Goal: Transaction & Acquisition: Purchase product/service

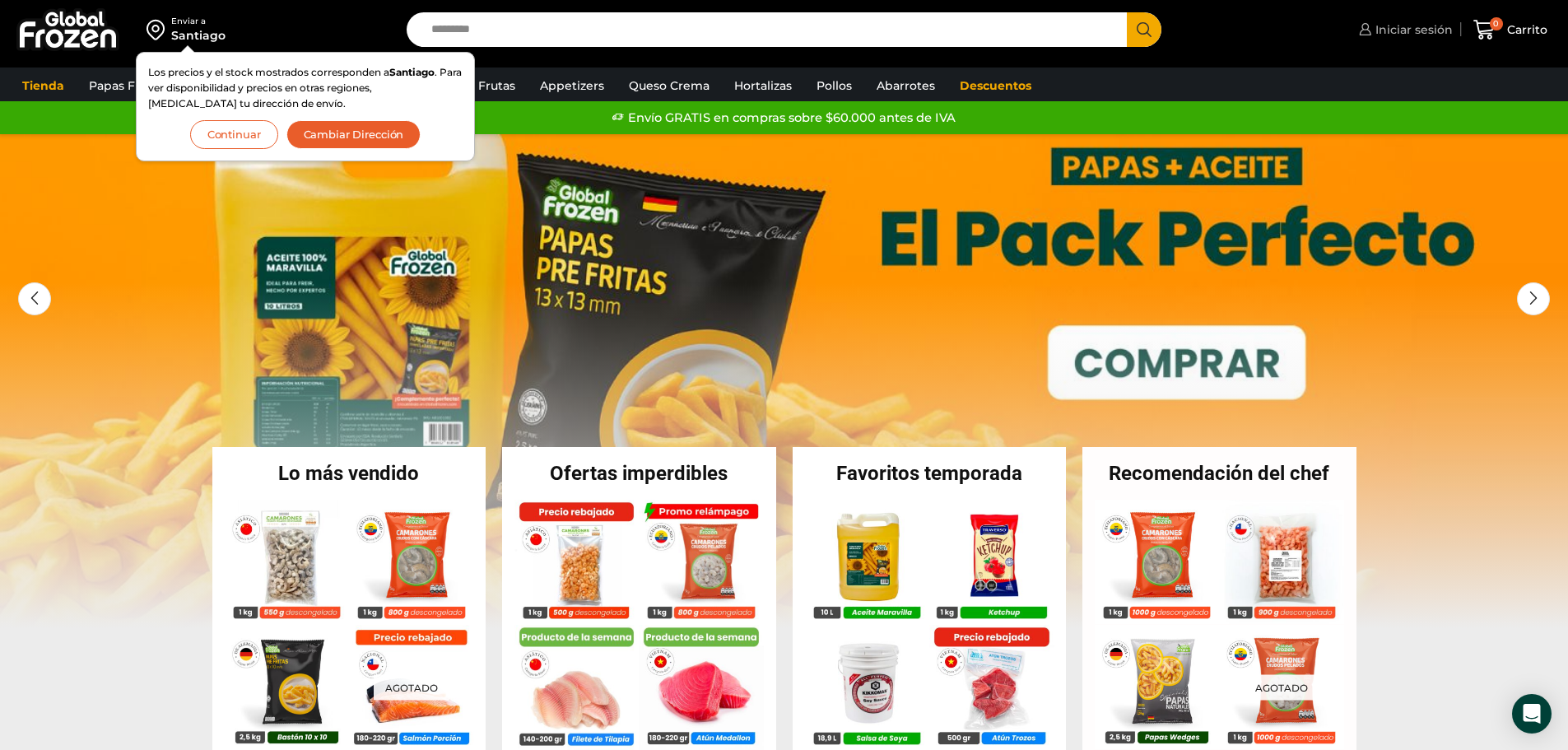
click at [1362, 20] on link "Iniciar sesión" at bounding box center [1404, 29] width 98 height 33
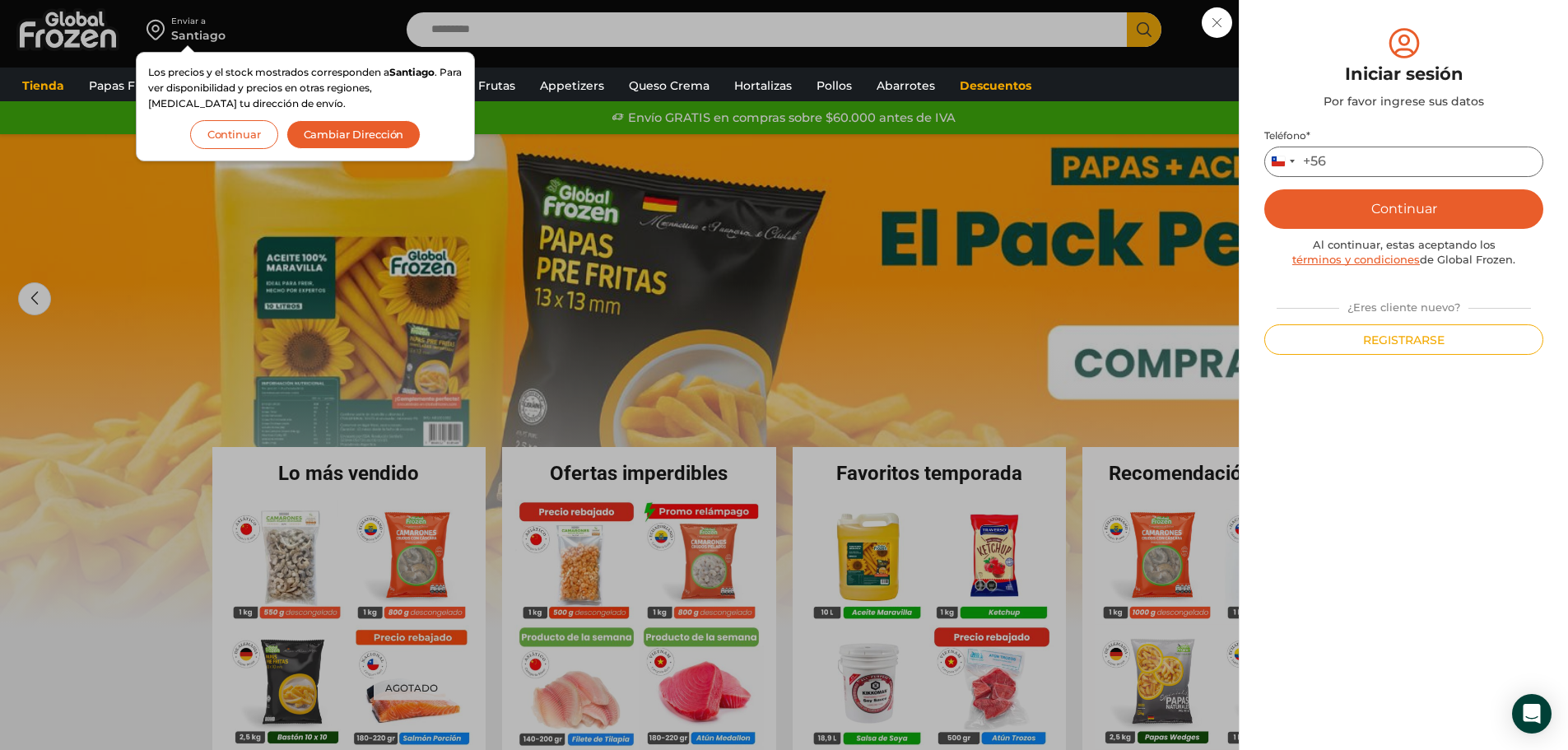
click at [1361, 157] on input "Teléfono *" at bounding box center [1404, 162] width 279 height 31
click at [1401, 174] on input "*" at bounding box center [1404, 162] width 279 height 31
type input "*********"
click at [1296, 216] on button "Continuar" at bounding box center [1404, 209] width 279 height 39
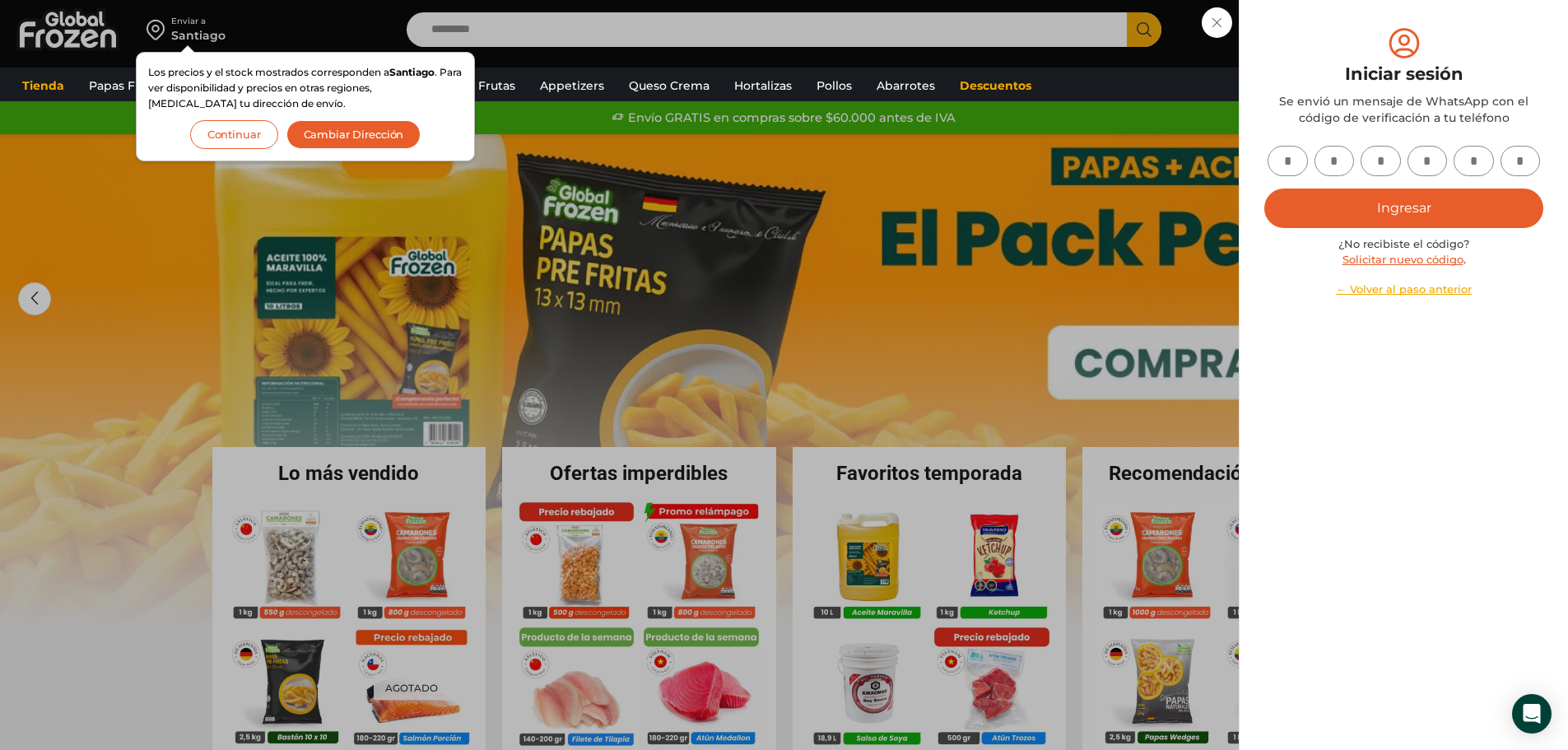
click at [1284, 154] on input "text" at bounding box center [1287, 161] width 40 height 31
type input "*"
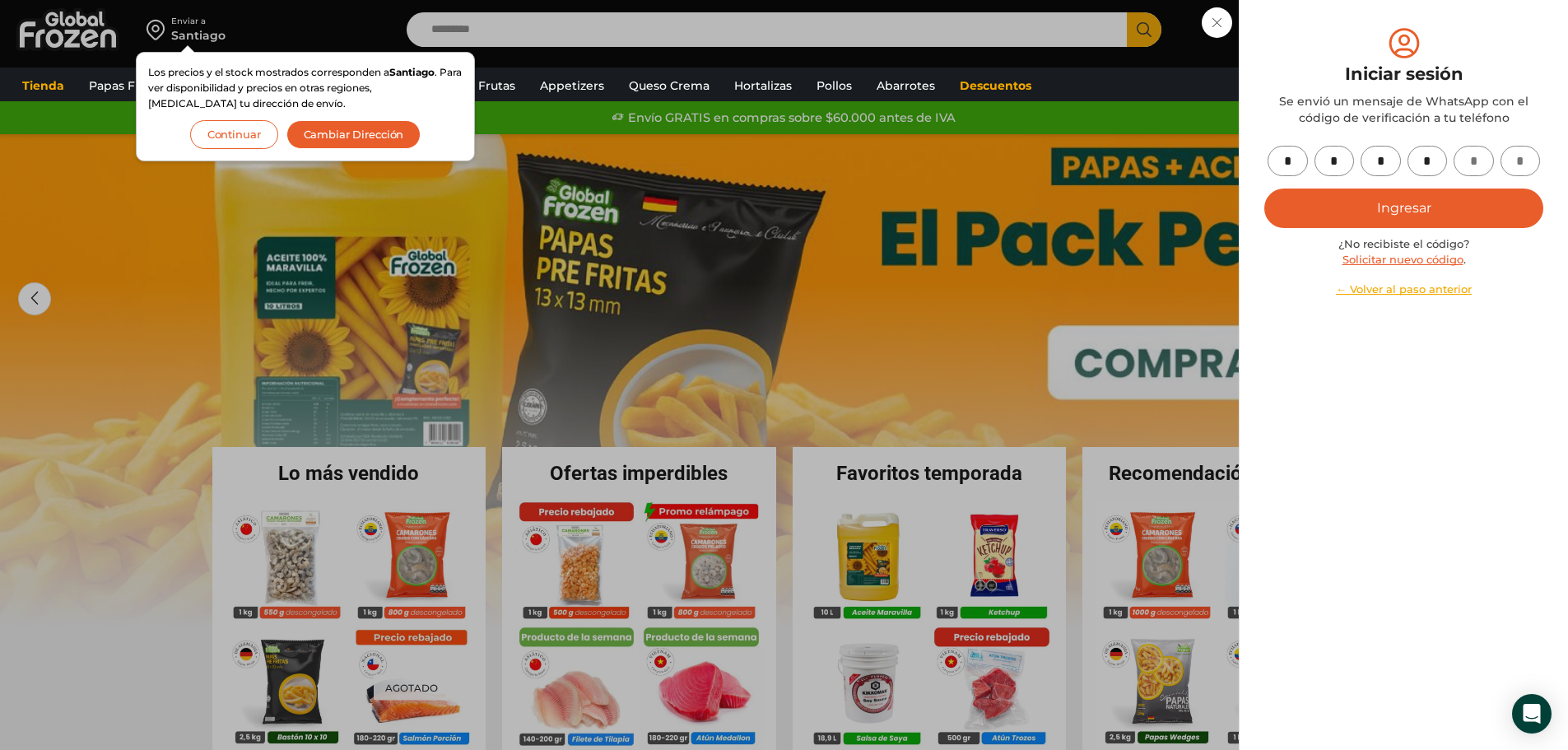
type input "*"
click at [1264, 188] on button "Ingresar" at bounding box center [1404, 208] width 279 height 39
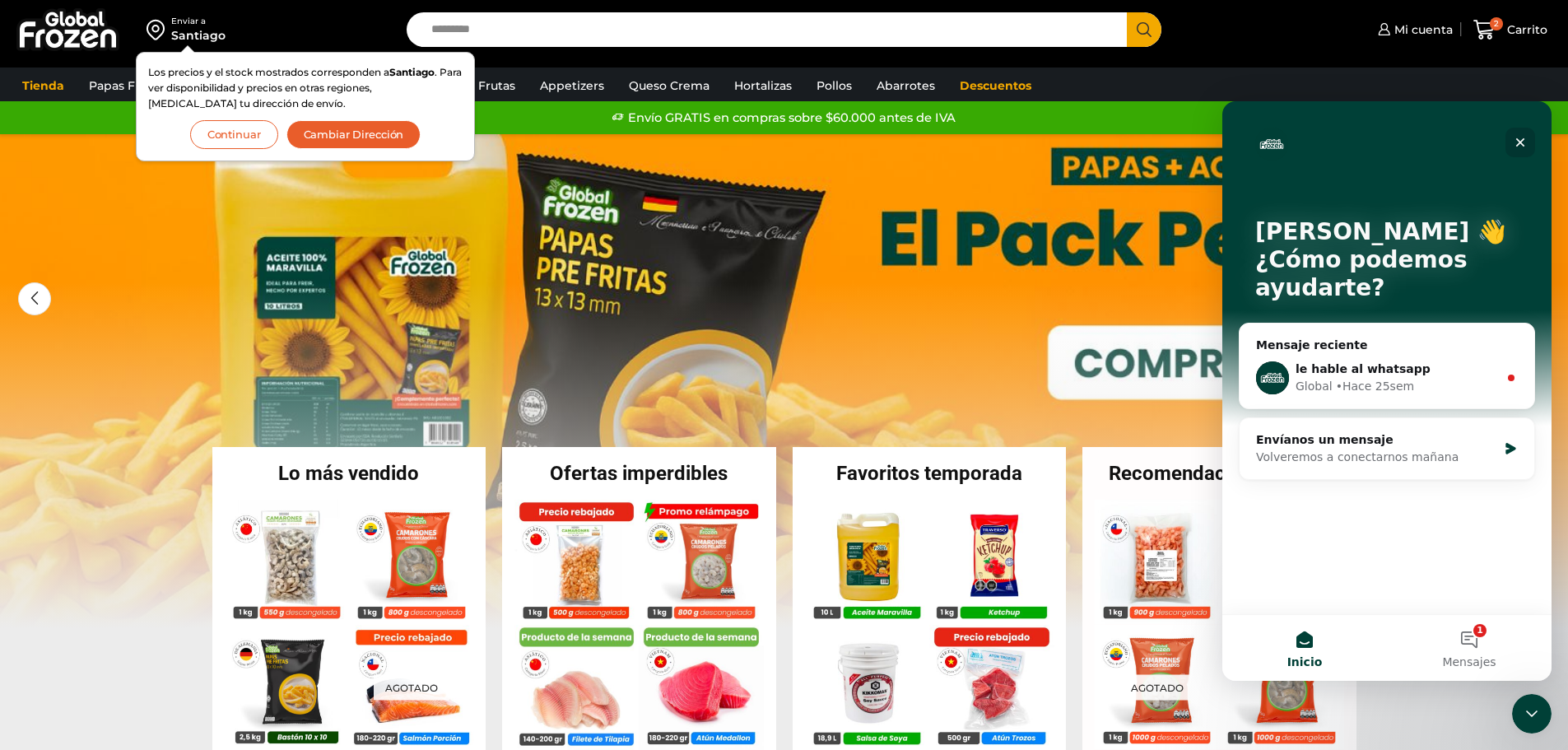
click at [1524, 147] on icon "Cerrar" at bounding box center [1520, 142] width 9 height 9
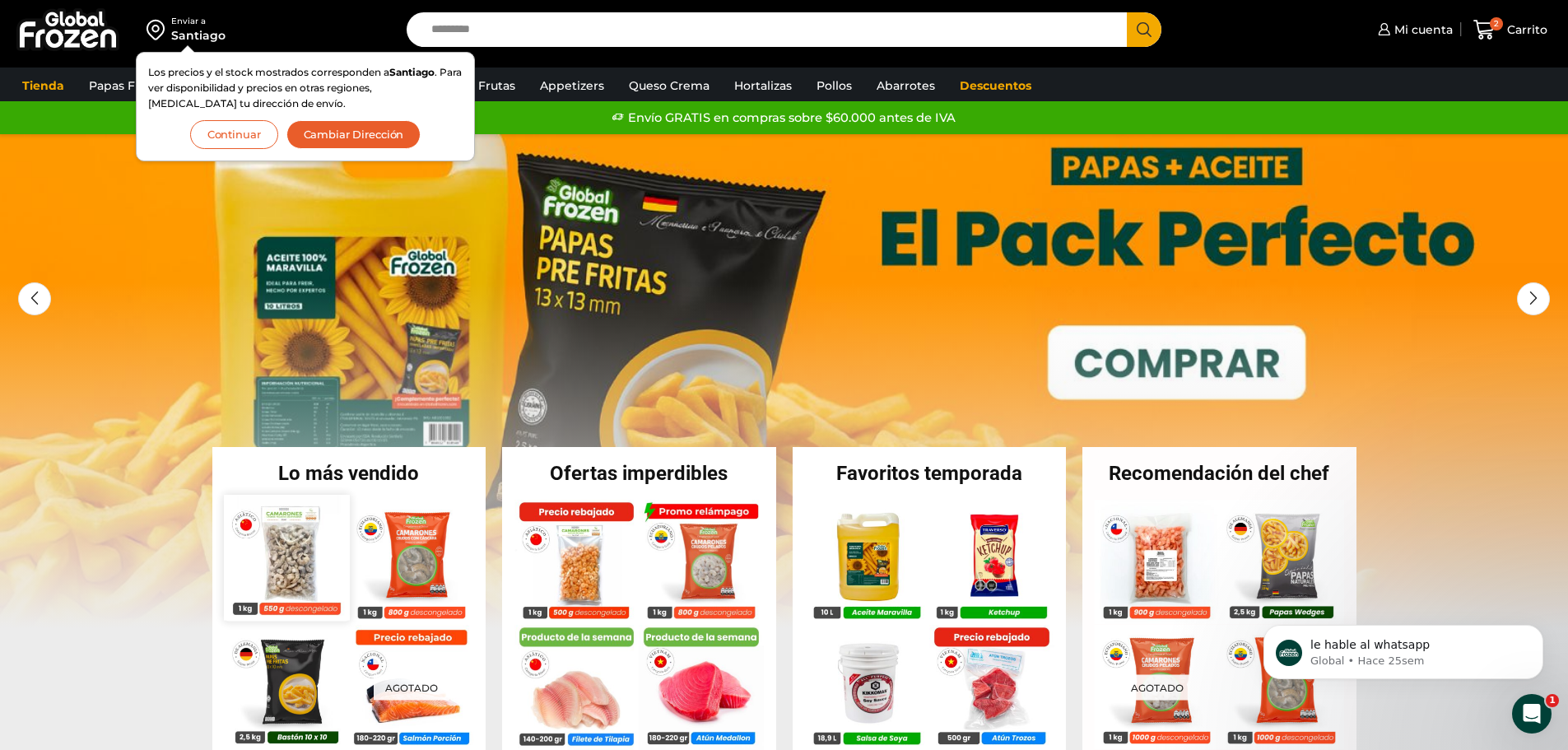
click at [320, 534] on img at bounding box center [286, 557] width 125 height 125
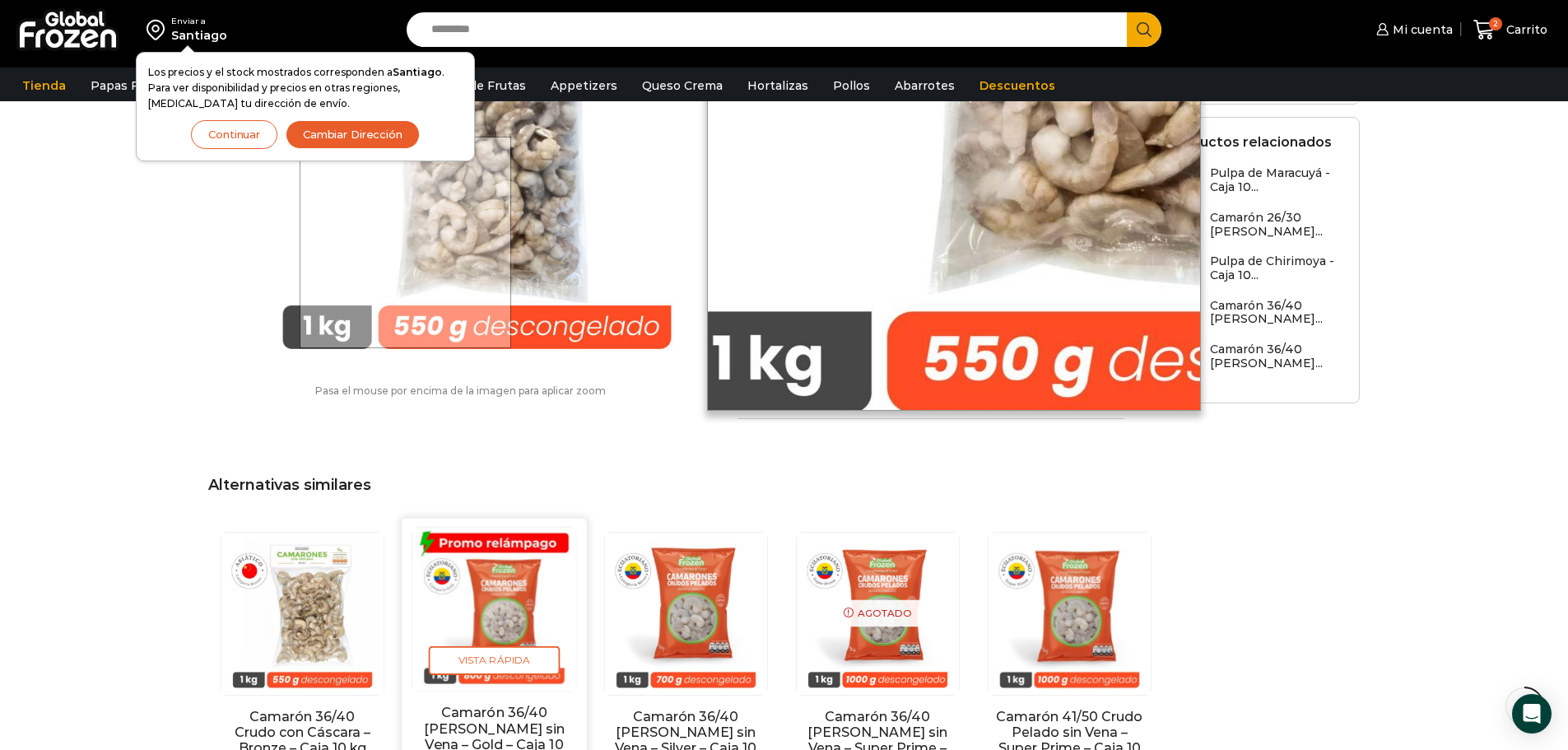
scroll to position [1154, 0]
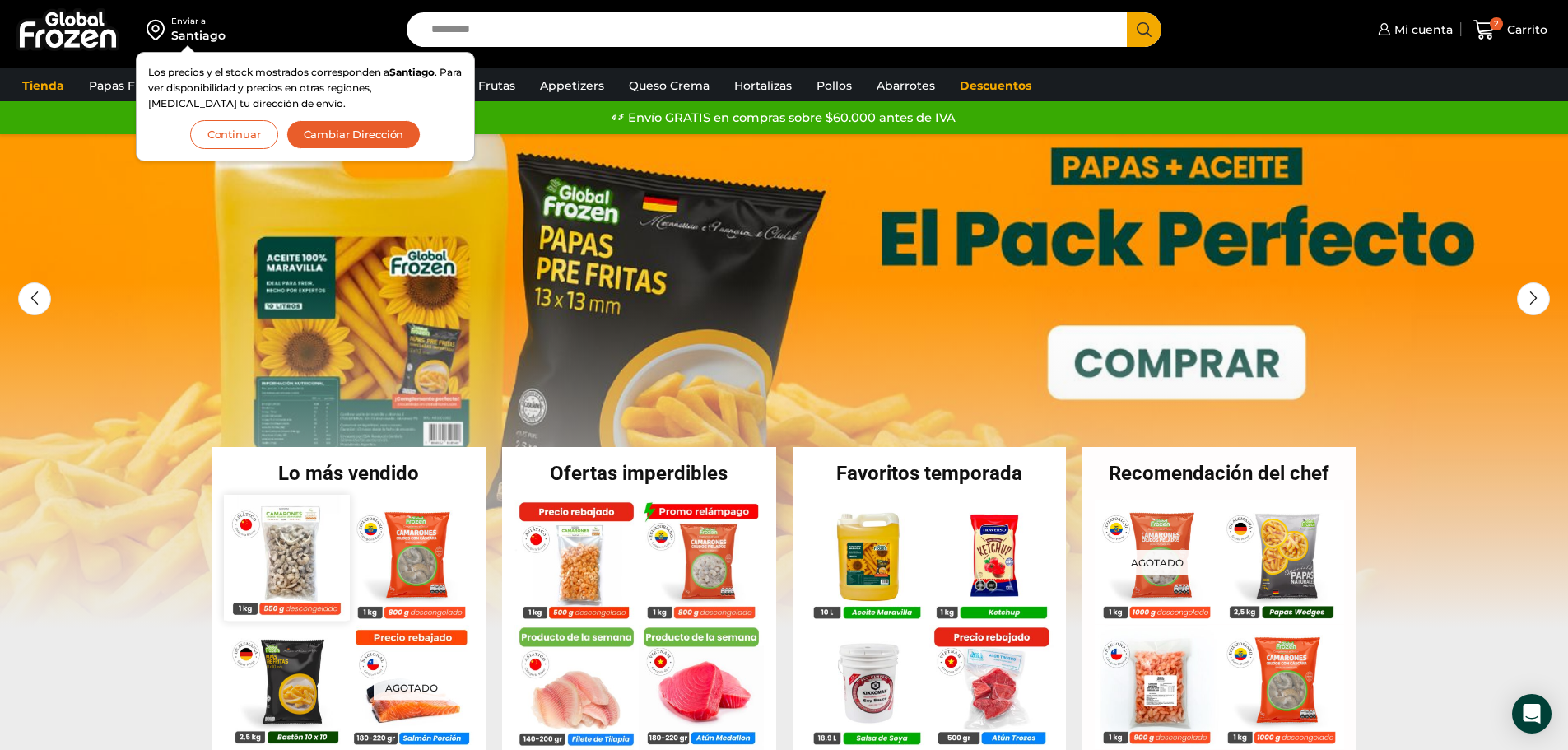
click at [326, 530] on img at bounding box center [286, 557] width 125 height 125
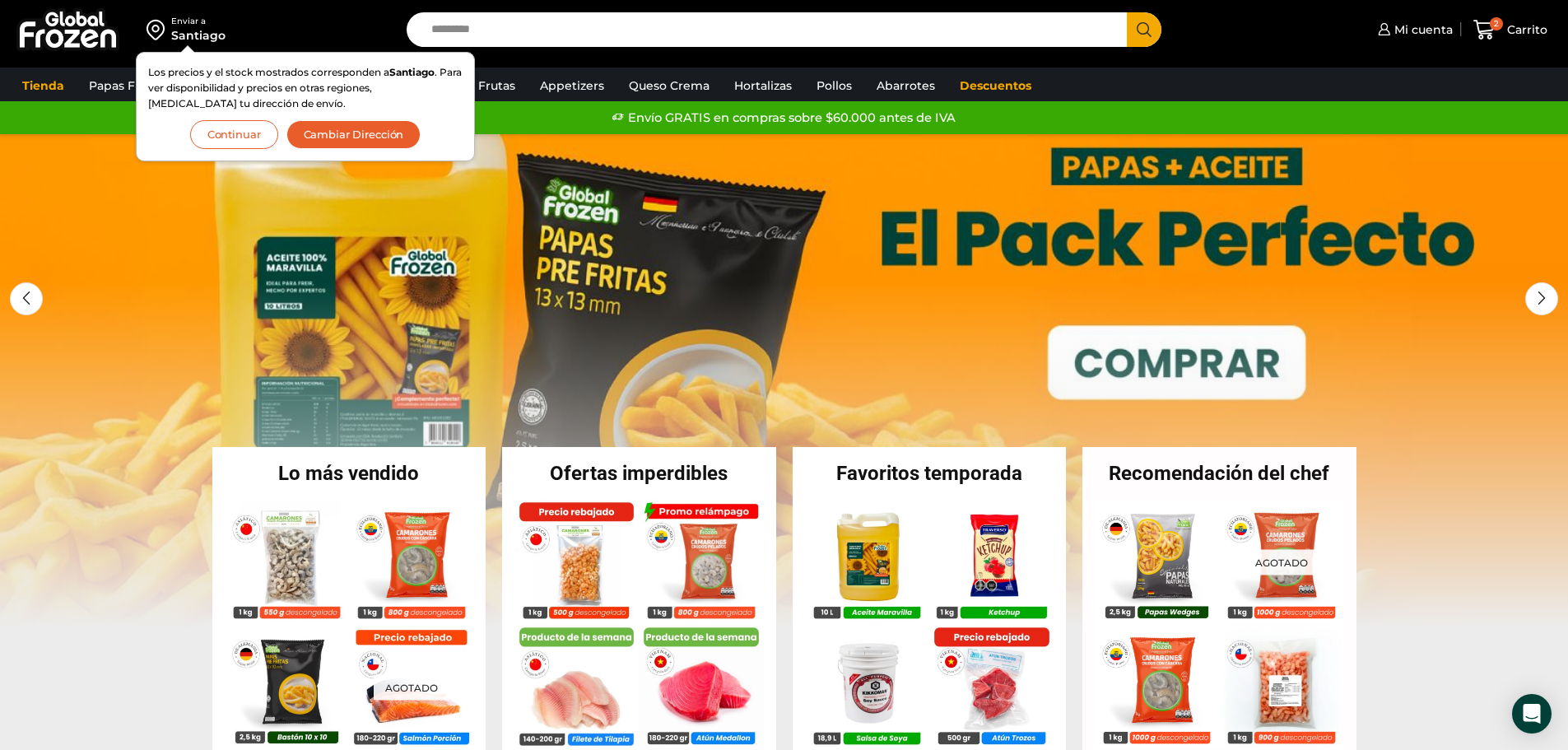
click at [267, 135] on button "Continuar" at bounding box center [233, 135] width 88 height 29
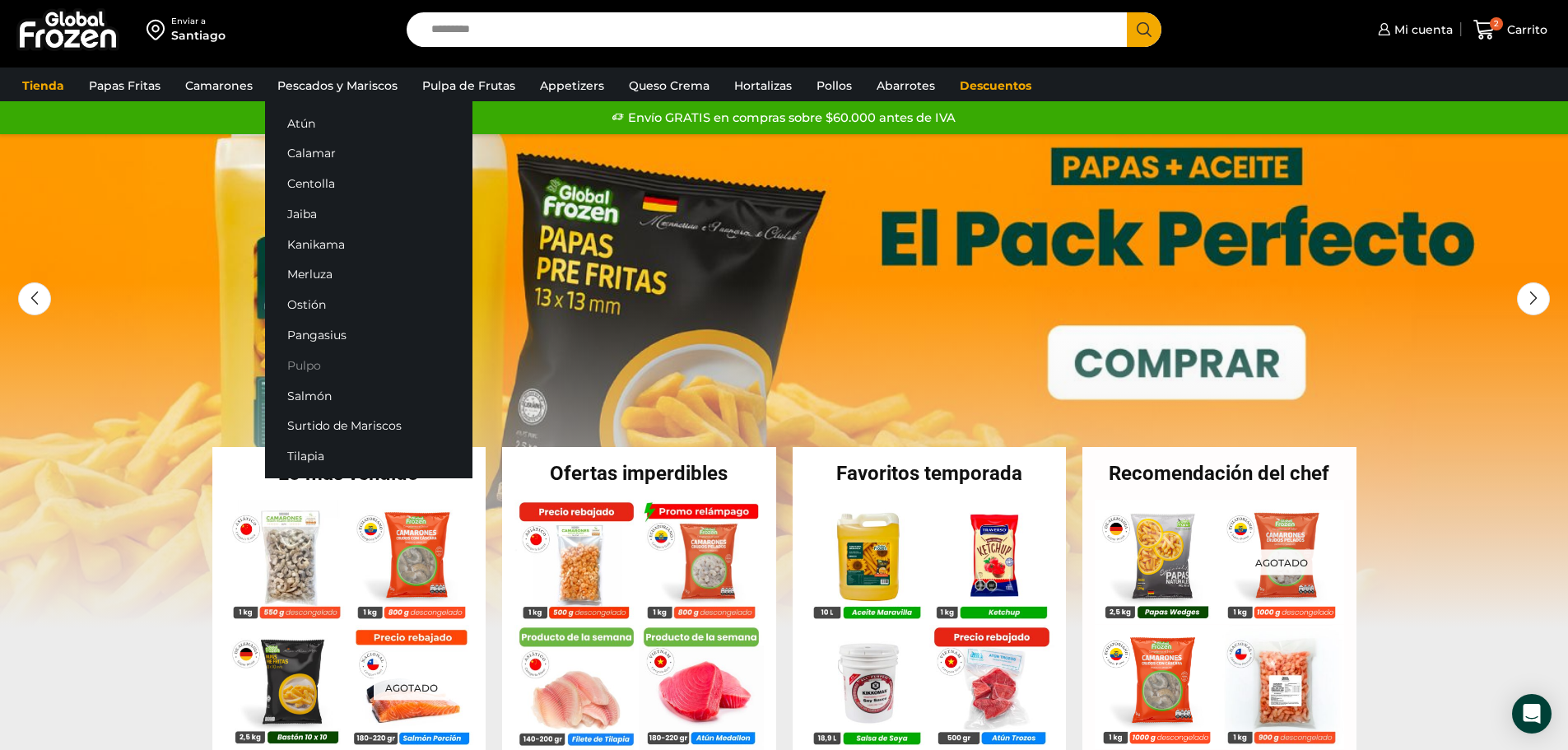
click at [296, 361] on link "Pulpo" at bounding box center [369, 366] width 208 height 31
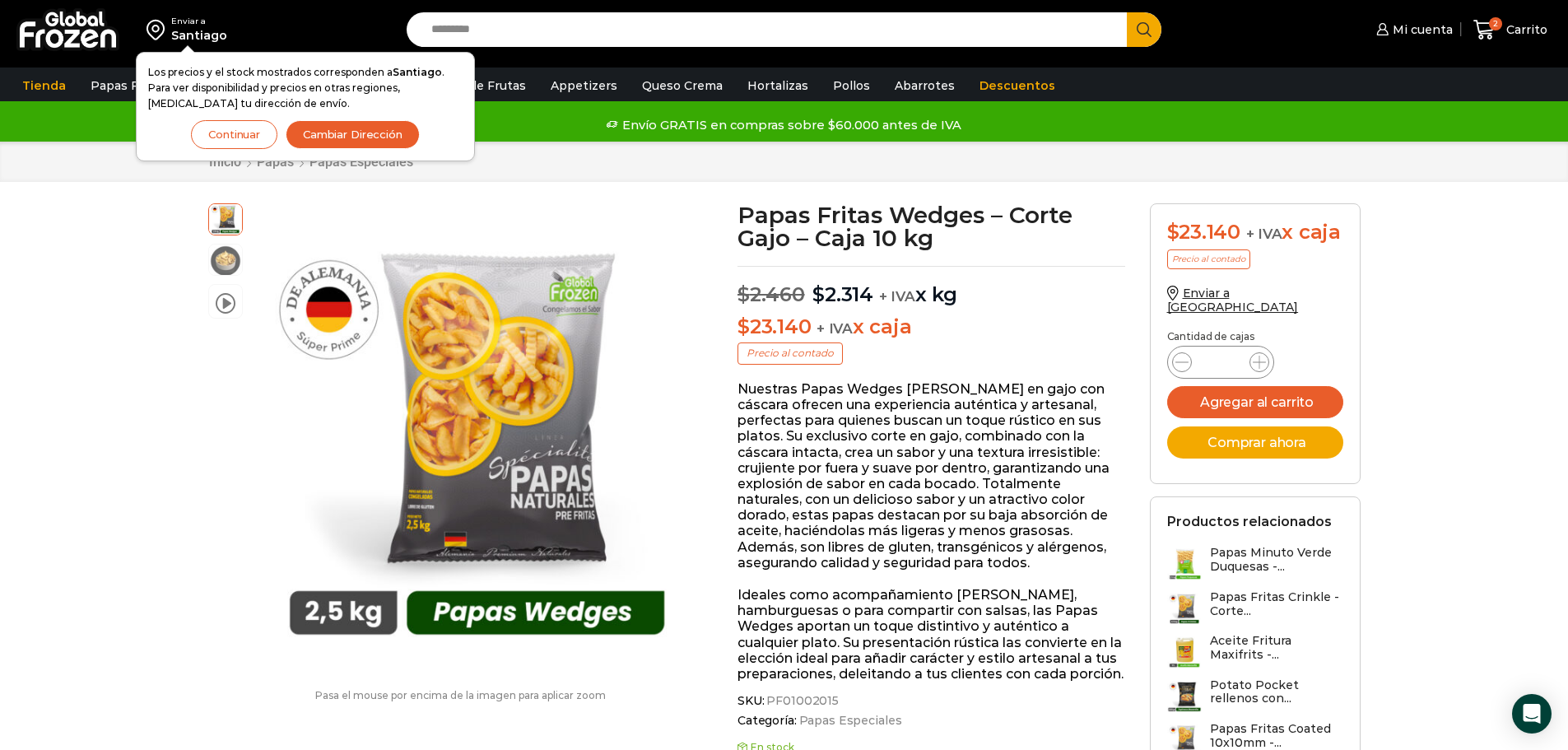
scroll to position [1, 0]
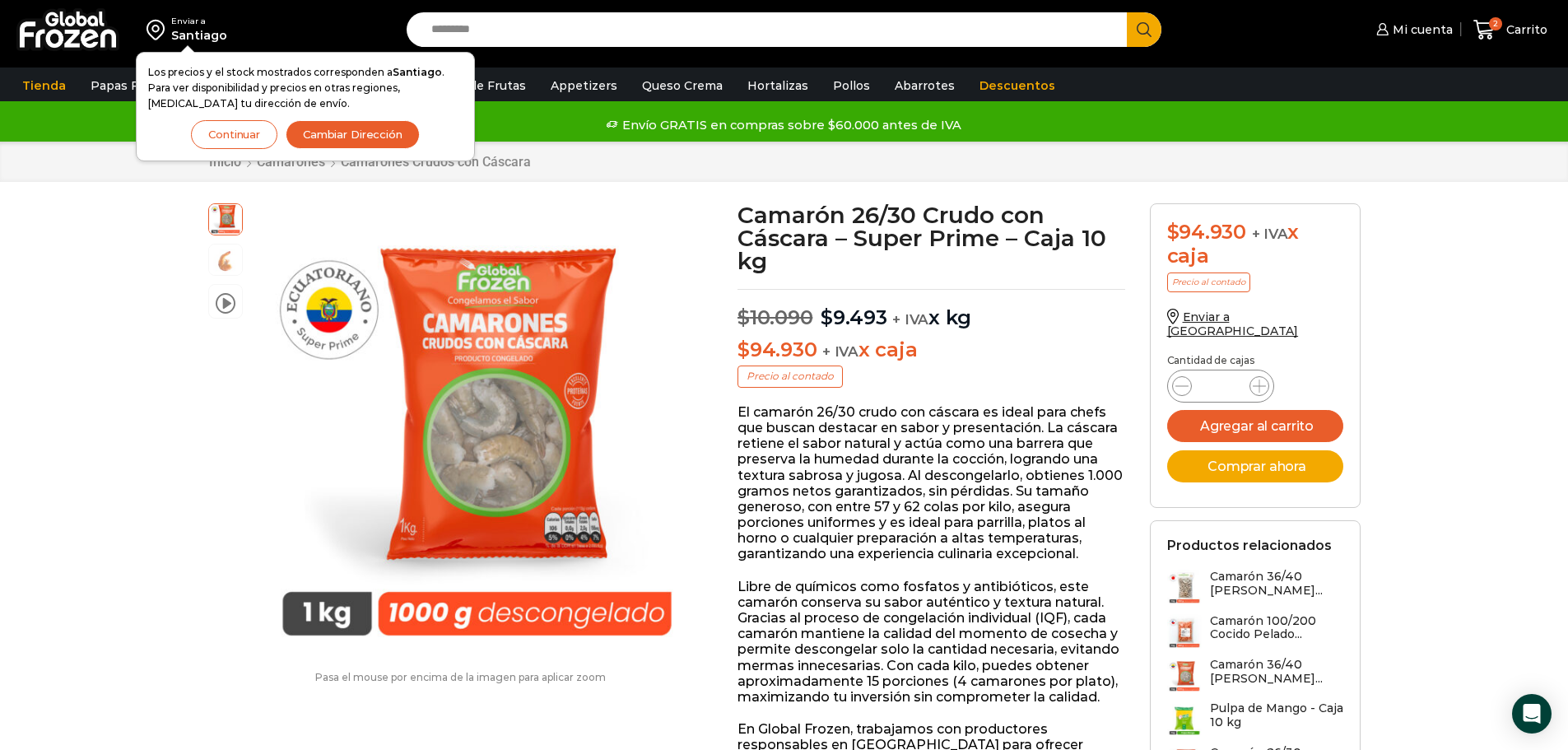
scroll to position [1, 0]
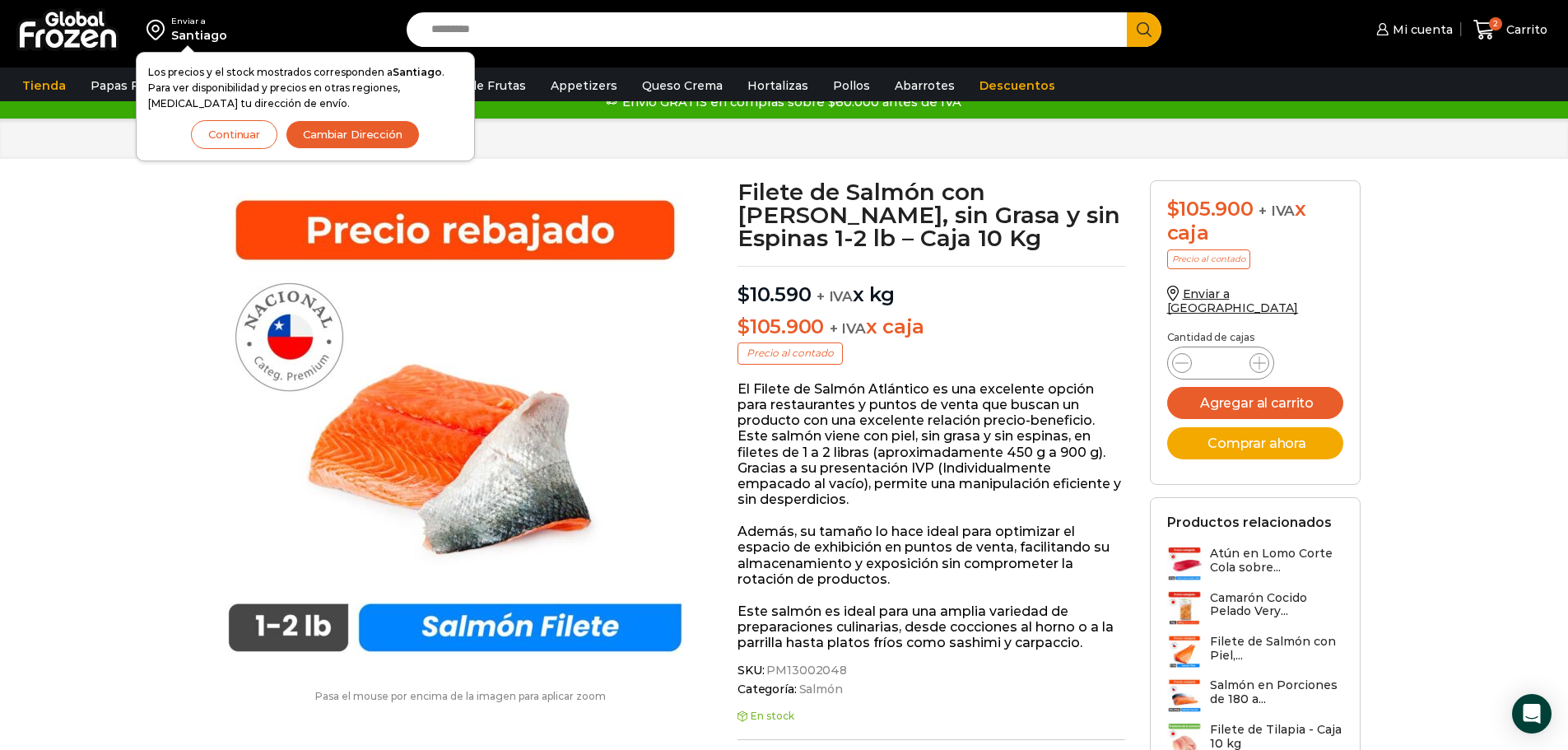
scroll to position [1, 0]
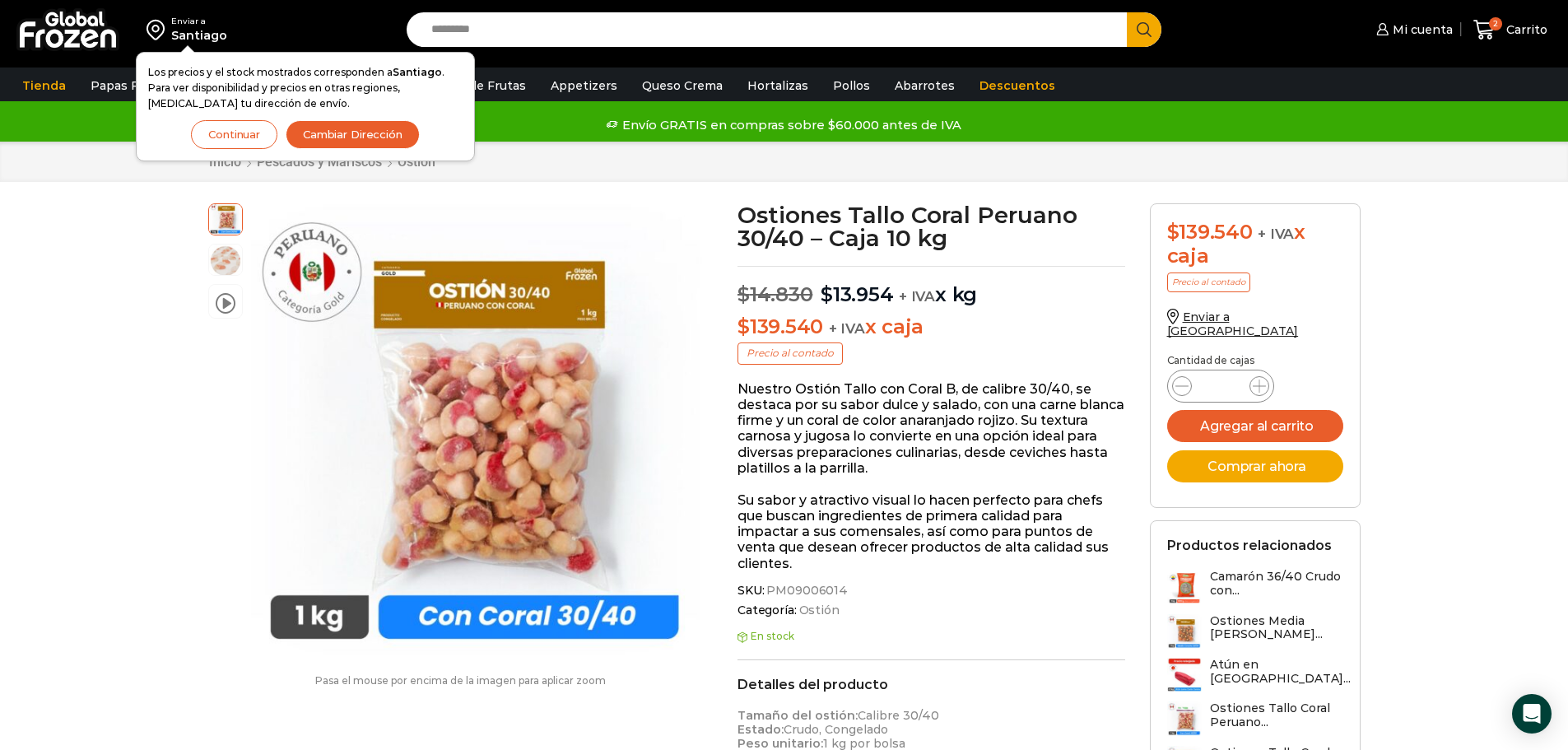
scroll to position [1, 0]
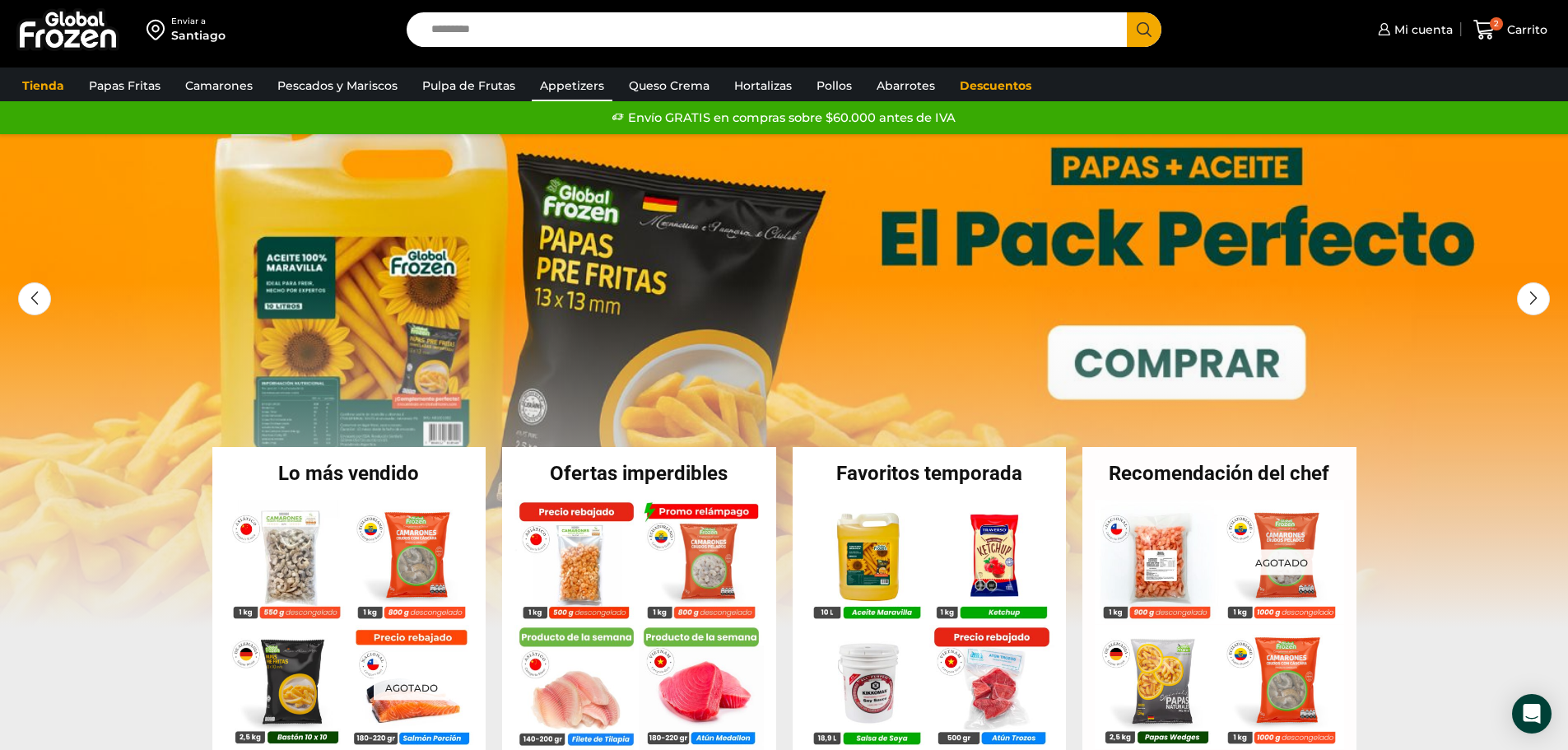
click at [565, 84] on link "Appetizers" at bounding box center [571, 85] width 81 height 32
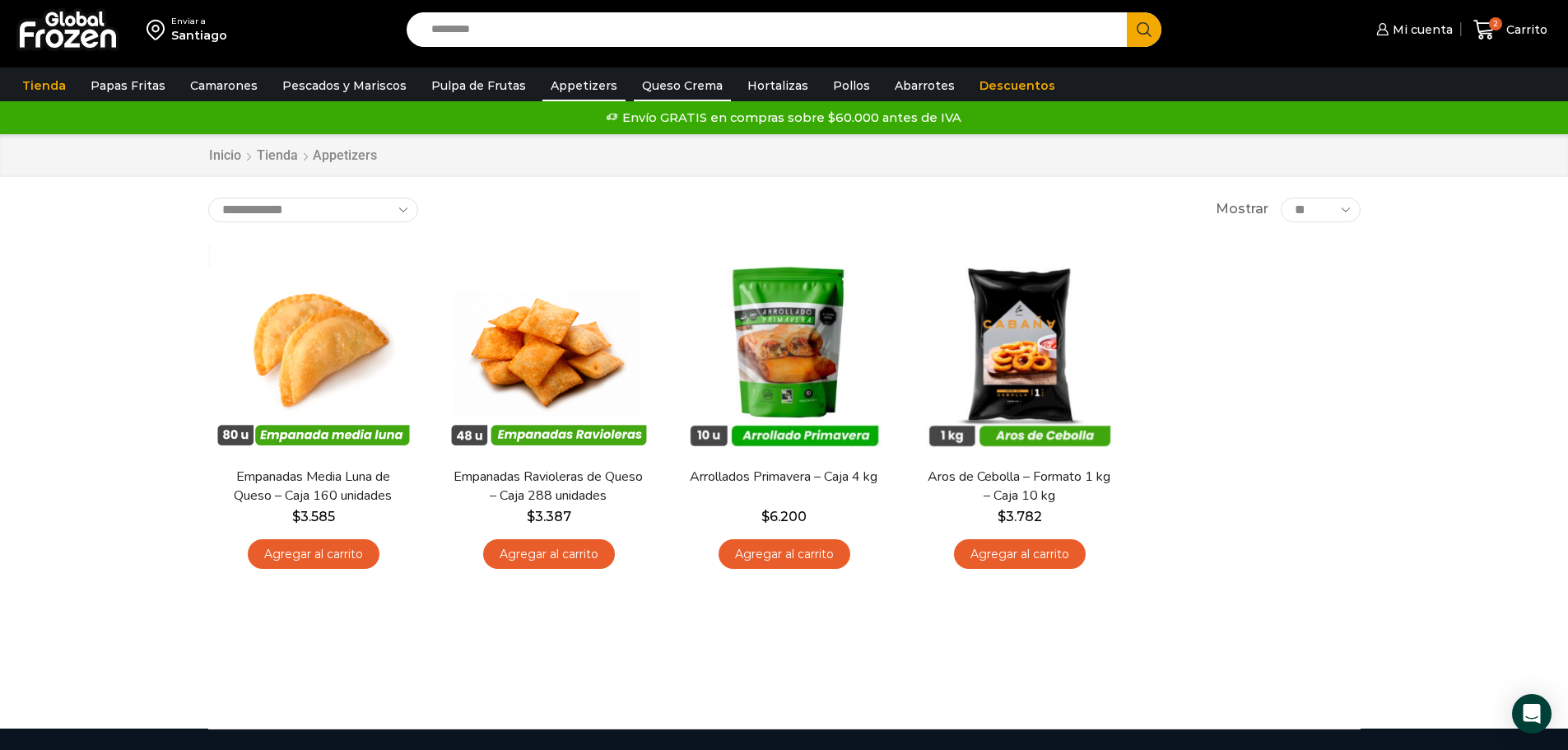
click at [685, 82] on link "Queso Crema" at bounding box center [682, 85] width 97 height 32
click at [739, 82] on link "Hortalizas" at bounding box center [778, 85] width 78 height 32
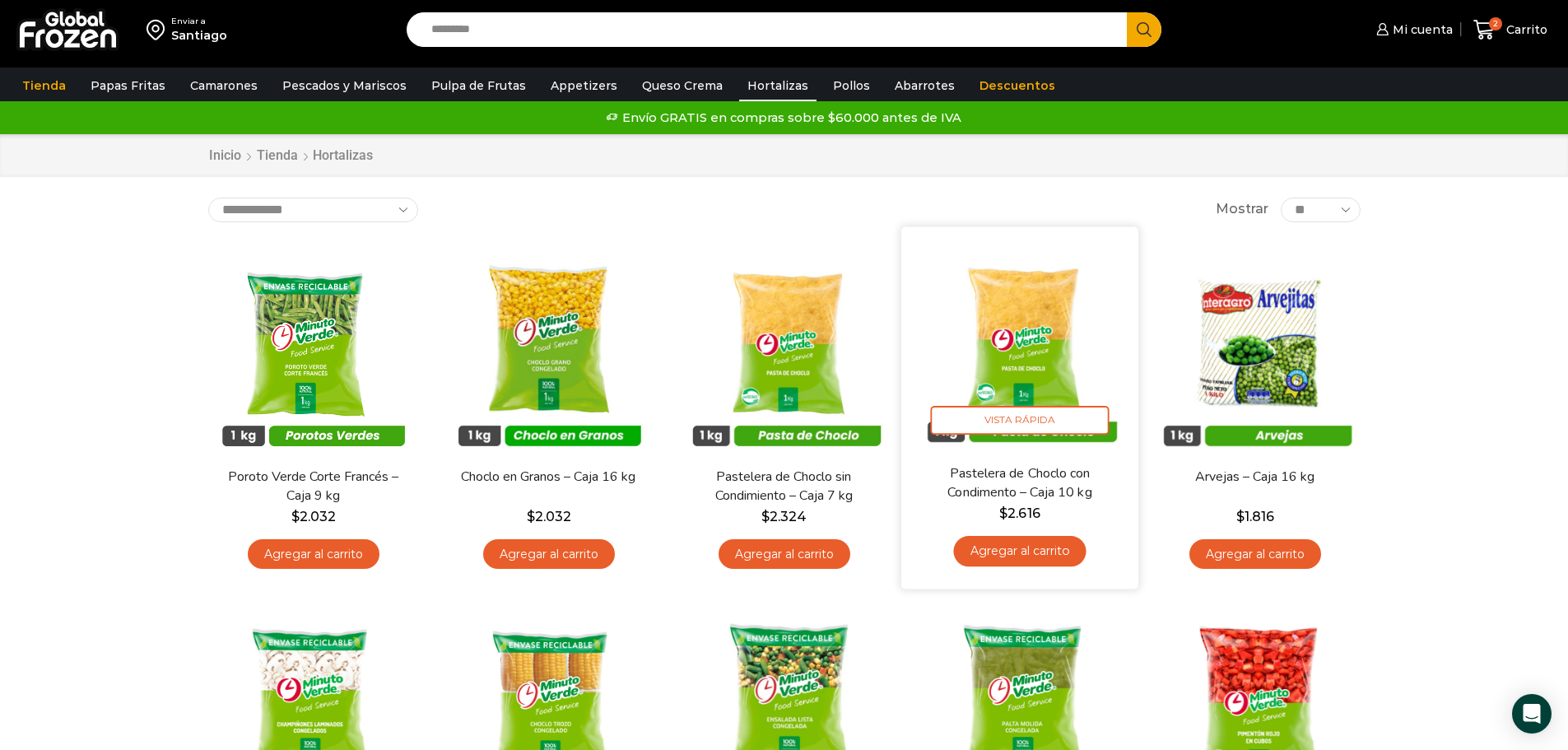
click at [1049, 345] on img at bounding box center [1019, 344] width 212 height 212
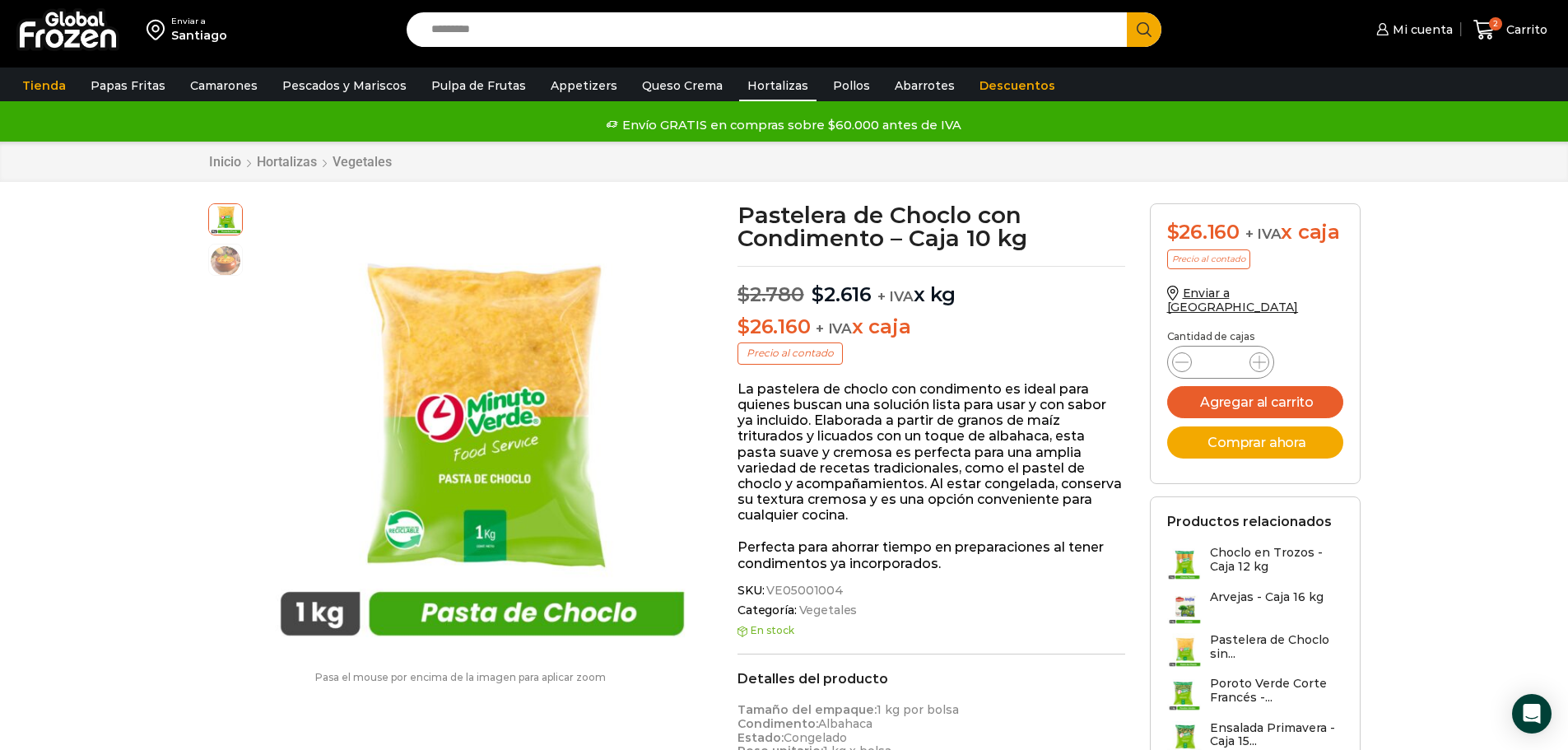
click at [759, 93] on link "Hortalizas" at bounding box center [778, 85] width 78 height 32
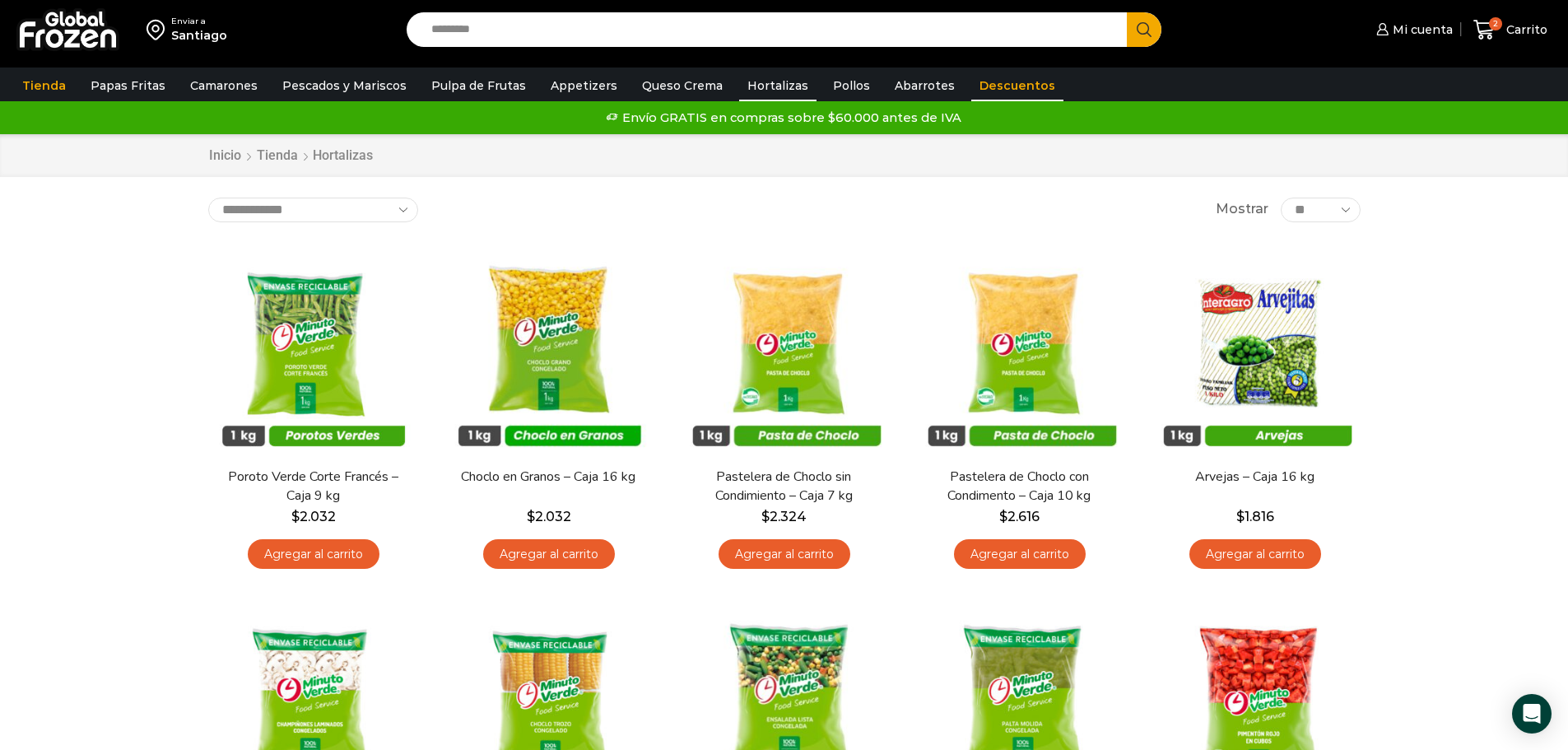
click at [971, 80] on link "Descuentos" at bounding box center [1017, 85] width 92 height 32
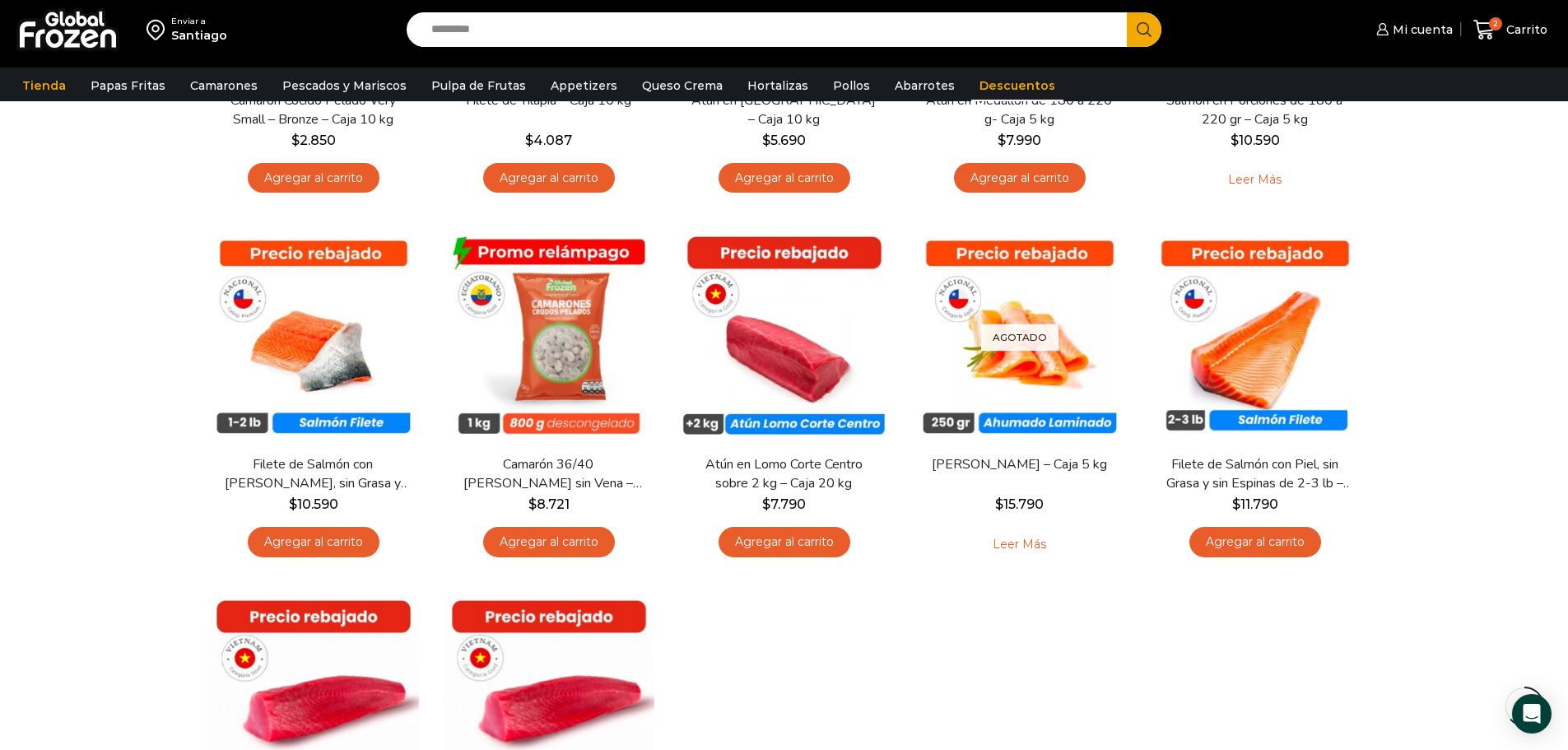
scroll to position [769, 0]
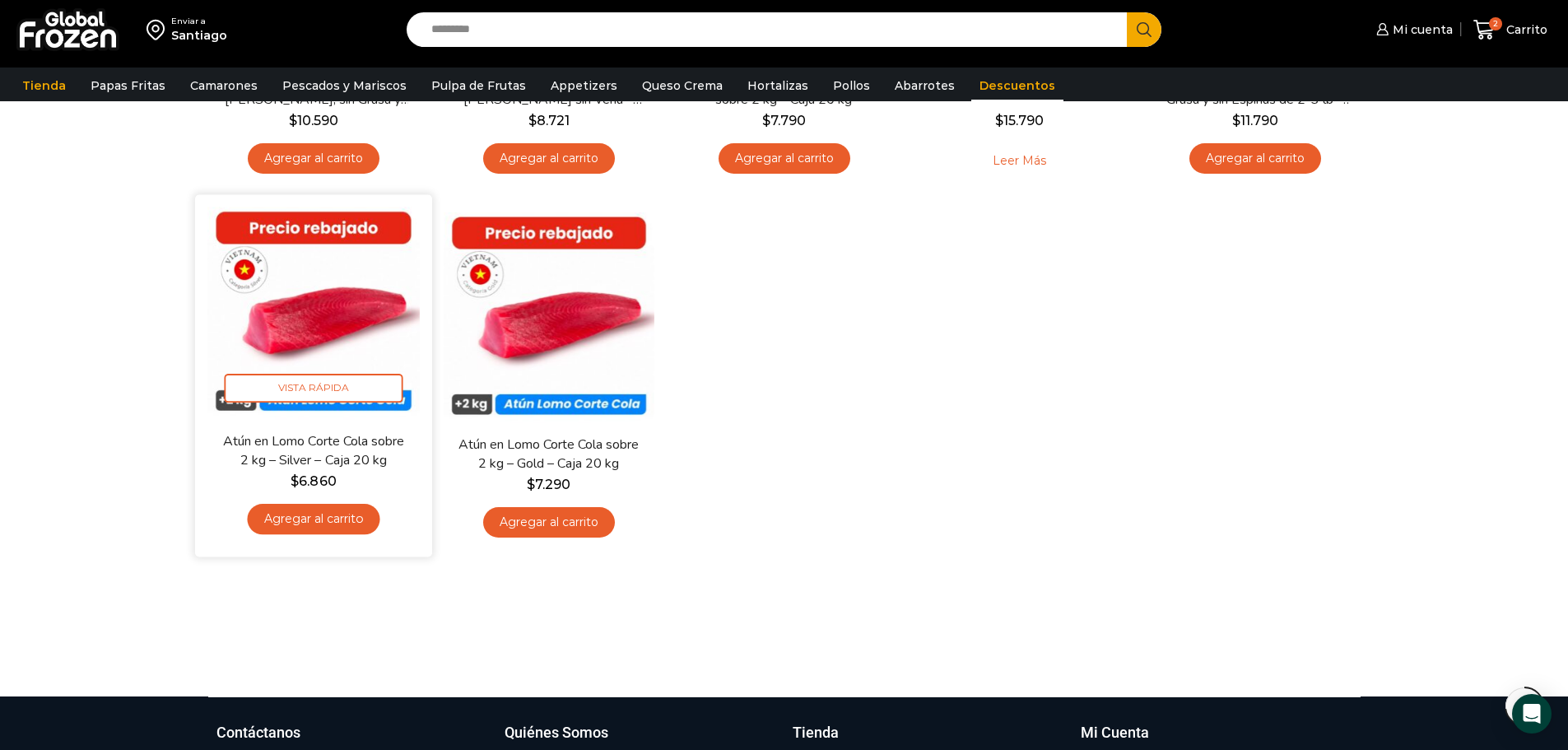
click at [307, 242] on img at bounding box center [313, 314] width 212 height 212
